Goal: Entertainment & Leisure: Consume media (video, audio)

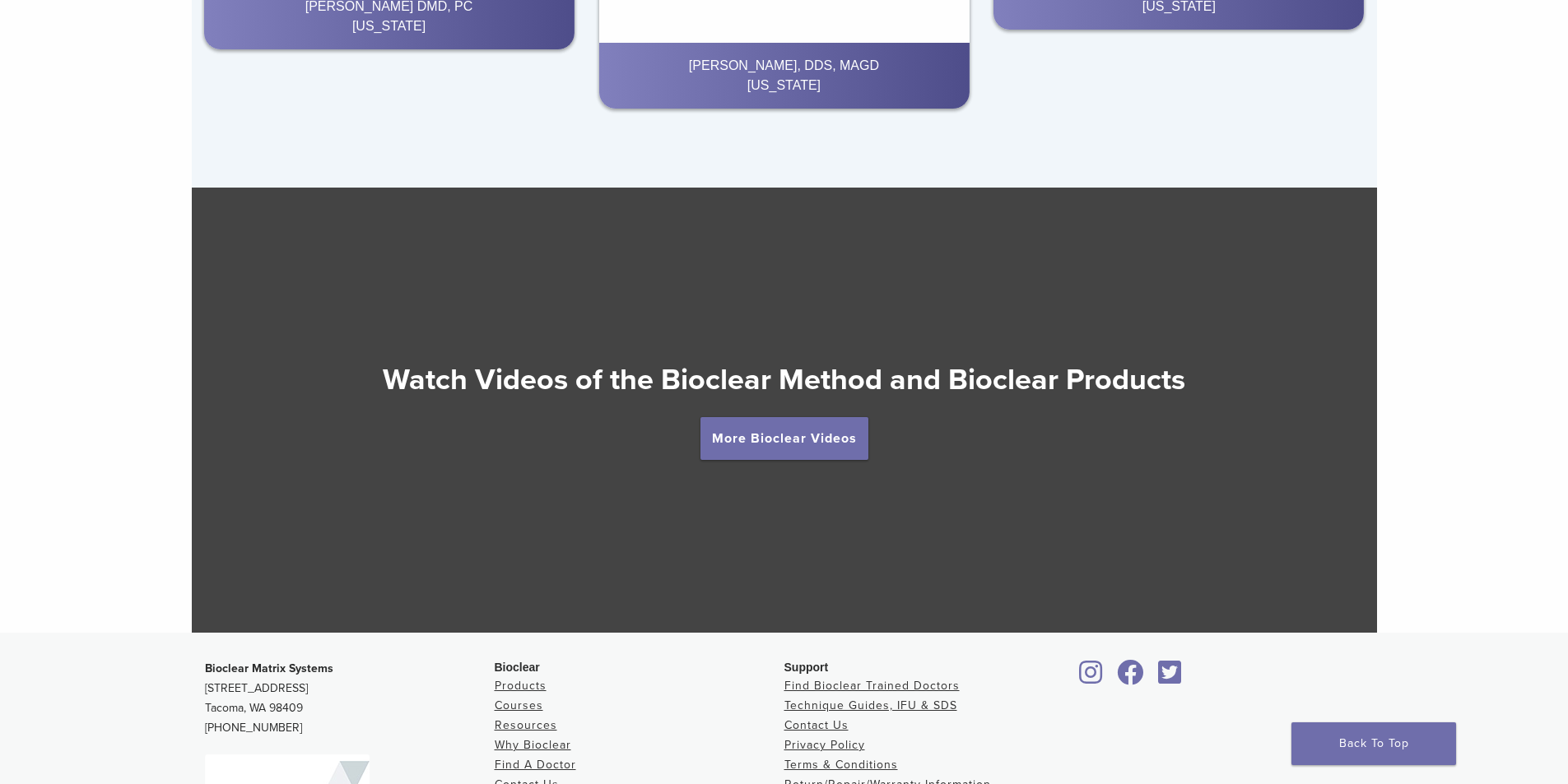
scroll to position [2880, 0]
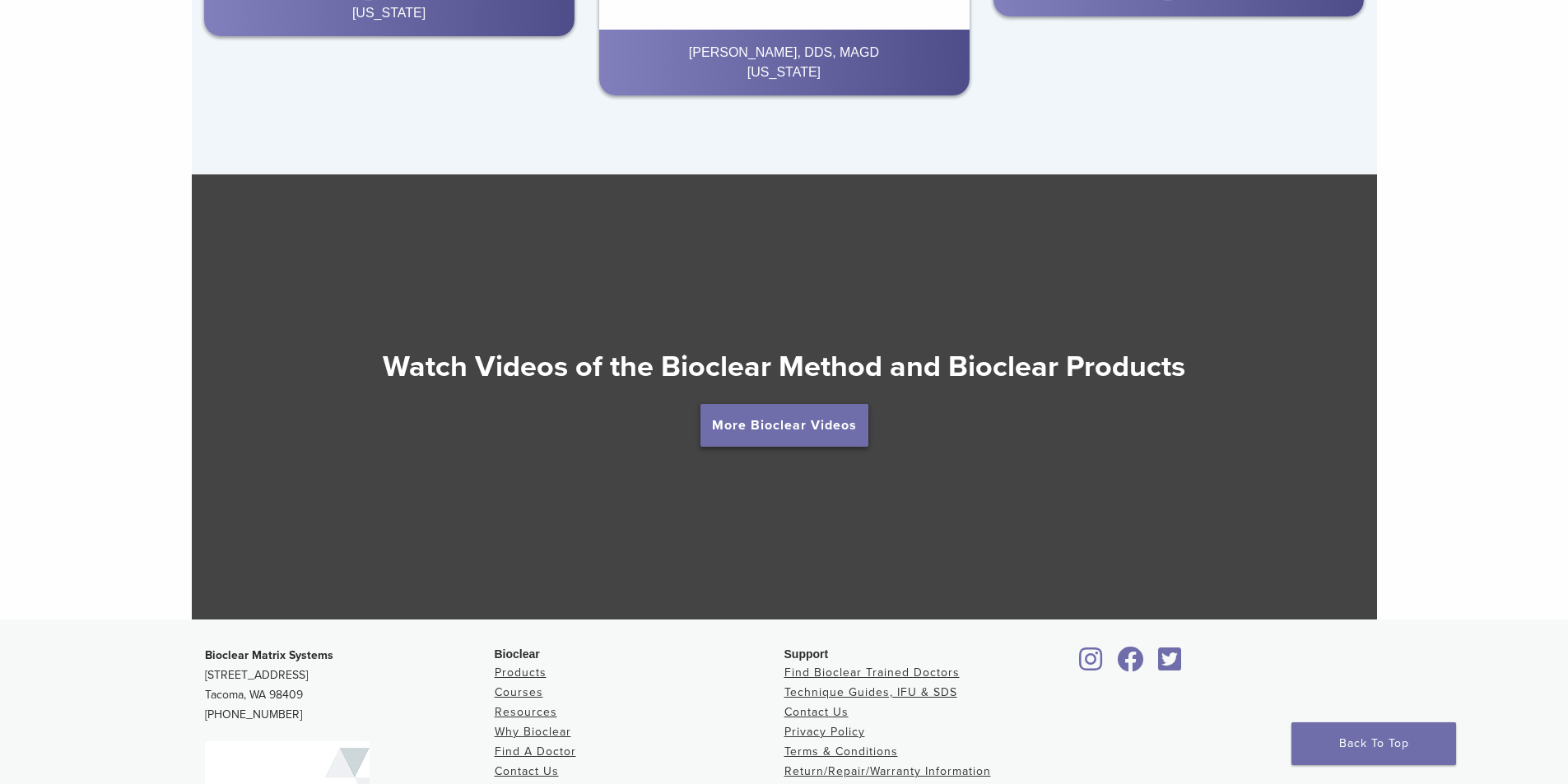
click at [786, 434] on link "More Bioclear Videos" at bounding box center [784, 425] width 168 height 43
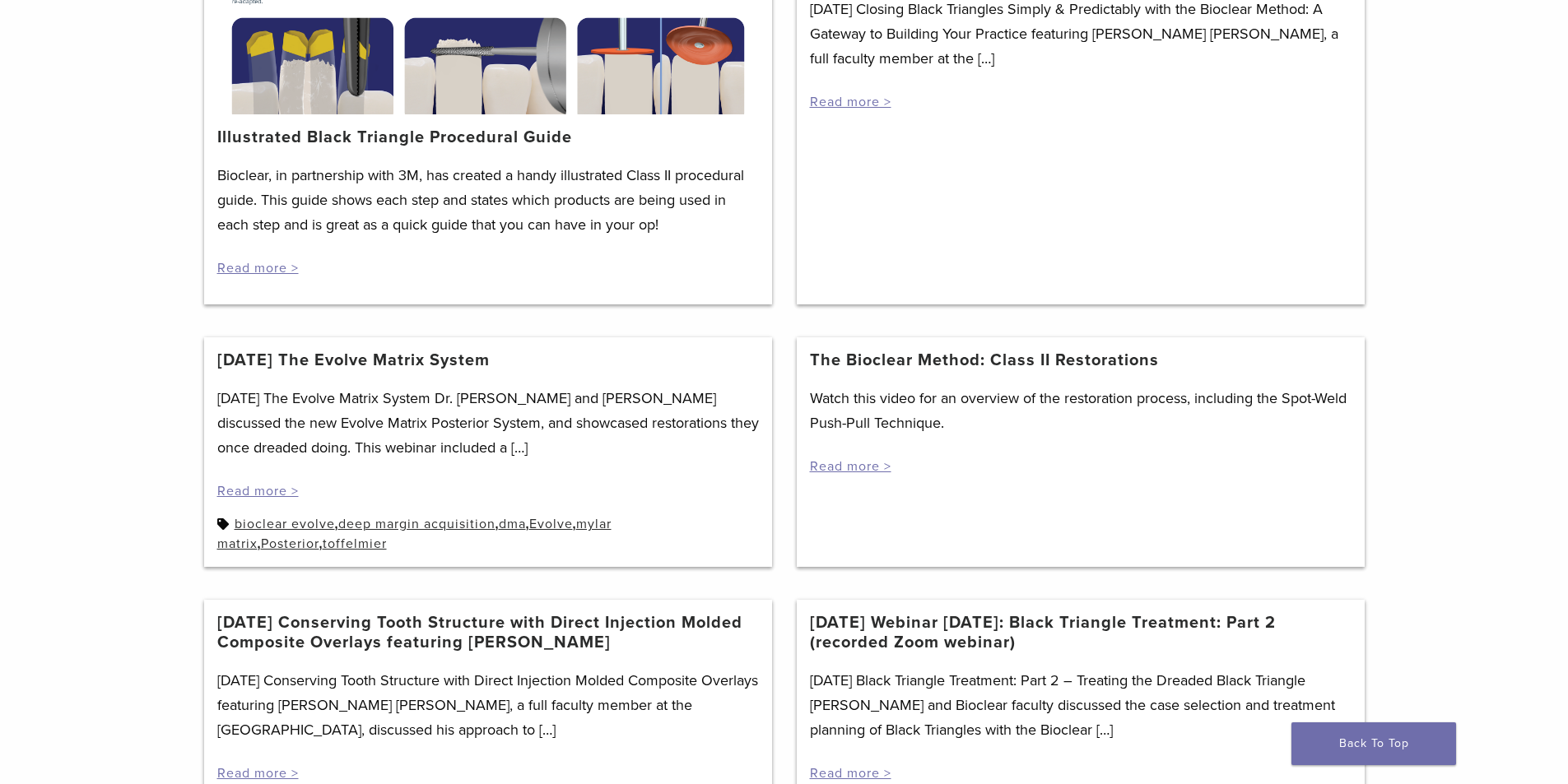
scroll to position [411, 0]
click at [872, 462] on link "Read more >" at bounding box center [851, 465] width 81 height 16
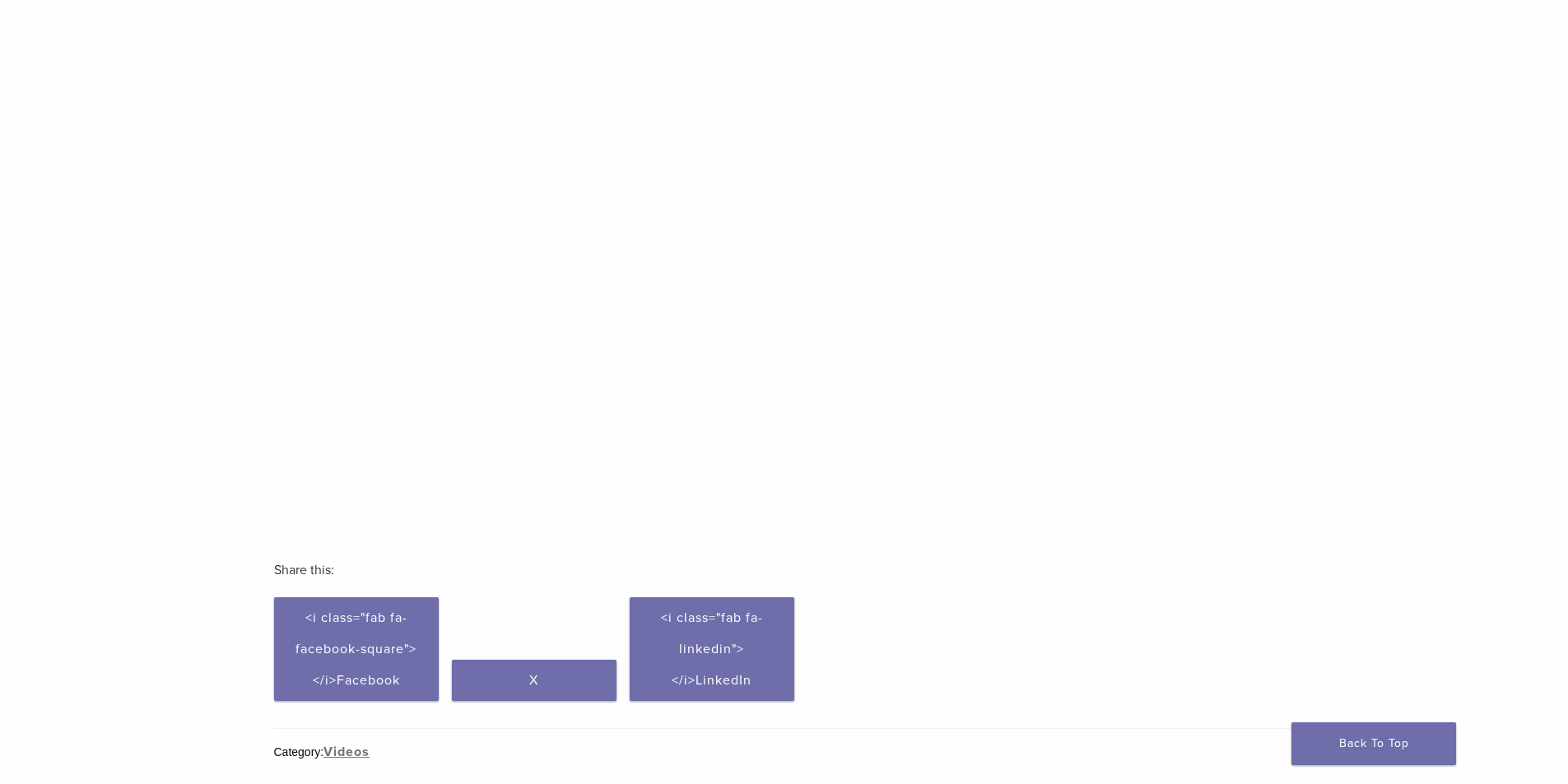
scroll to position [247, 0]
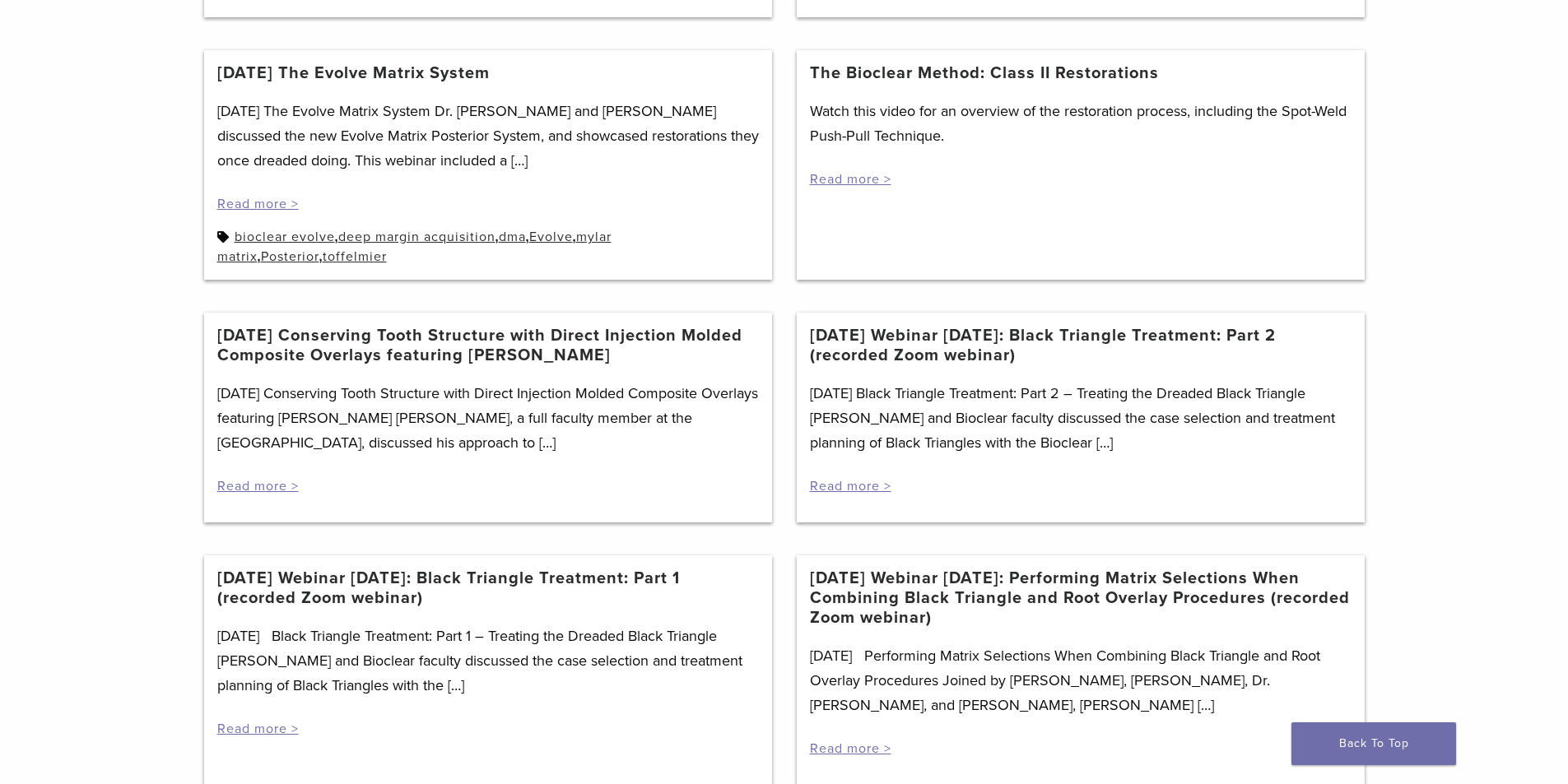
scroll to position [741, 0]
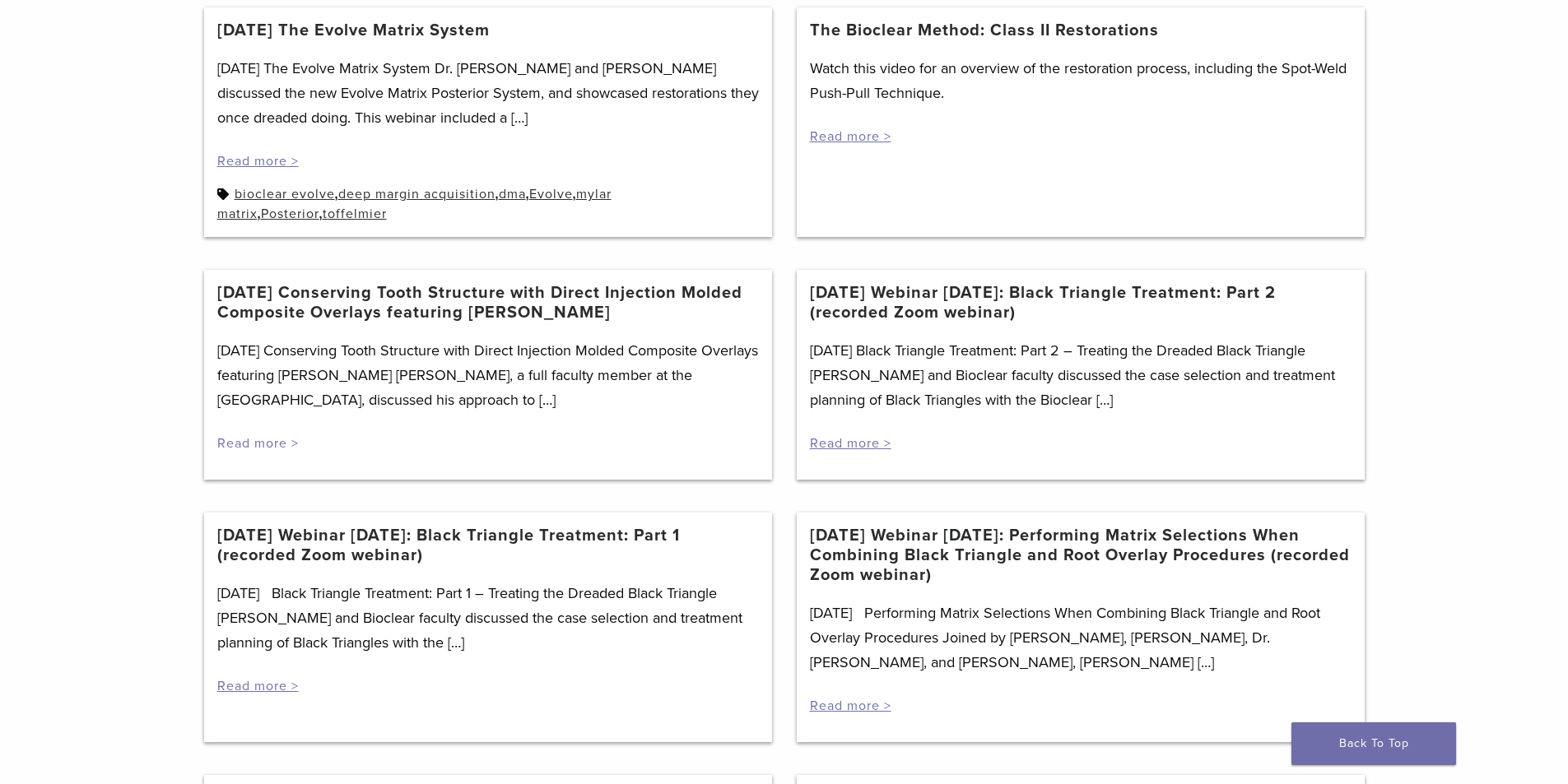
click at [278, 443] on link "Read more >" at bounding box center [258, 443] width 81 height 16
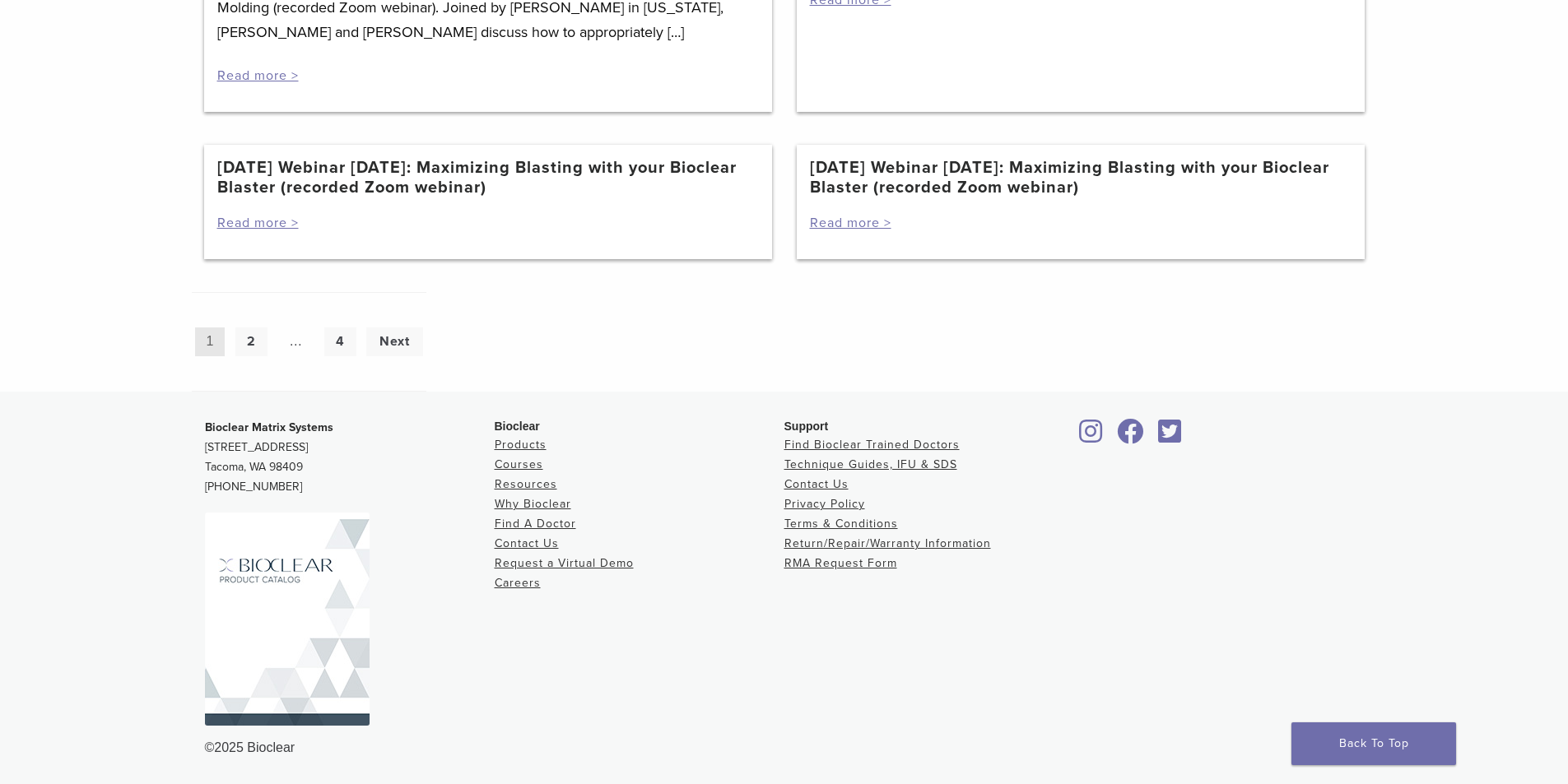
scroll to position [1614, 0]
click at [260, 337] on link "2" at bounding box center [251, 341] width 32 height 29
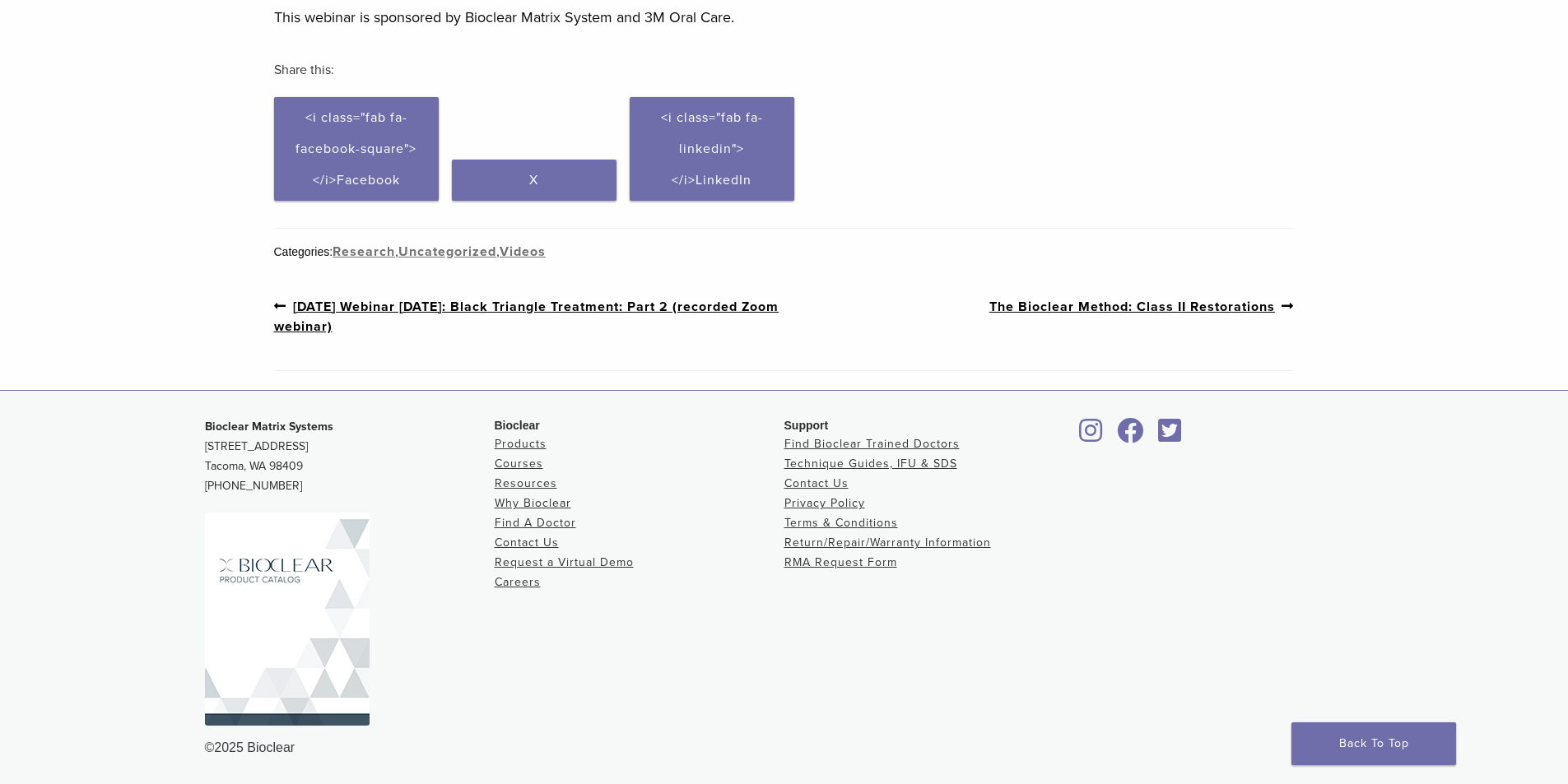
scroll to position [146, 0]
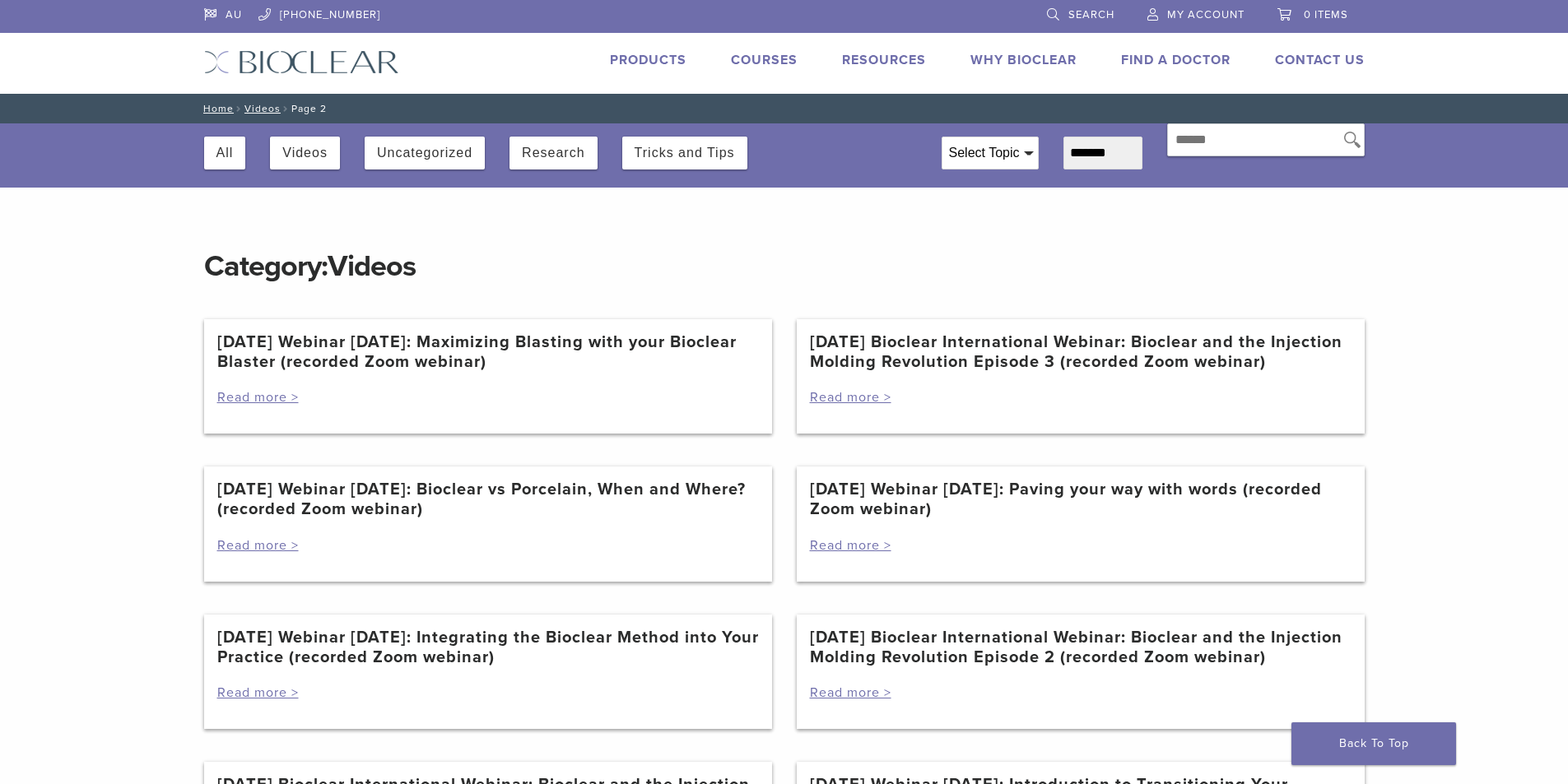
click at [443, 342] on link "[DATE] Webinar [DATE]: Maximizing Blasting with your Bioclear Blaster (recorded…" at bounding box center [488, 353] width 541 height 40
